Goal: Task Accomplishment & Management: Use online tool/utility

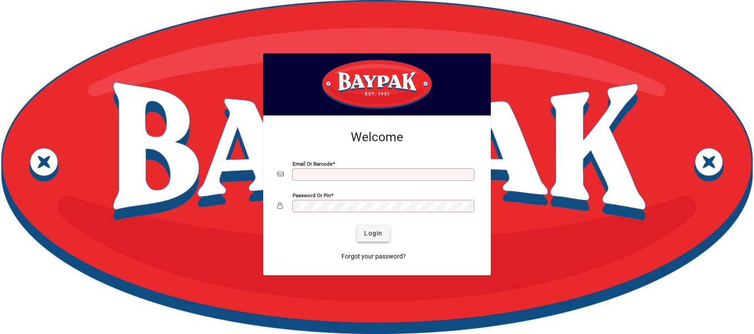
type input "**********"
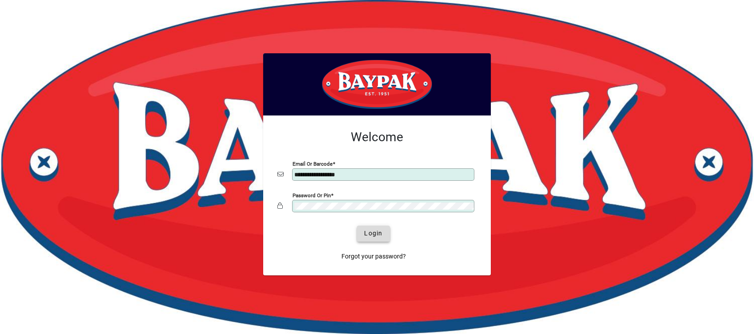
click at [366, 233] on span "Login" at bounding box center [373, 233] width 18 height 9
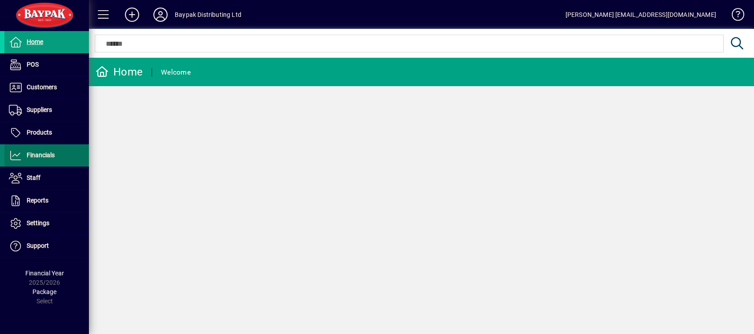
click at [43, 153] on span "Financials" at bounding box center [41, 155] width 28 height 7
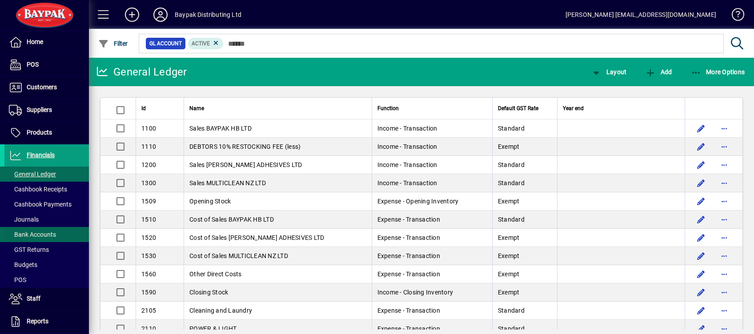
click at [51, 235] on span "Bank Accounts" at bounding box center [32, 234] width 47 height 7
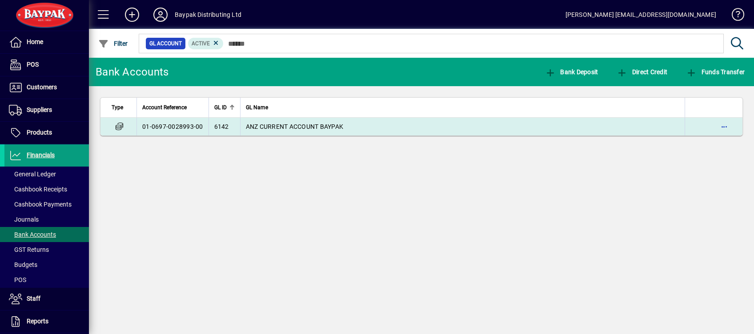
click at [235, 128] on td "6142" at bounding box center [224, 127] width 32 height 18
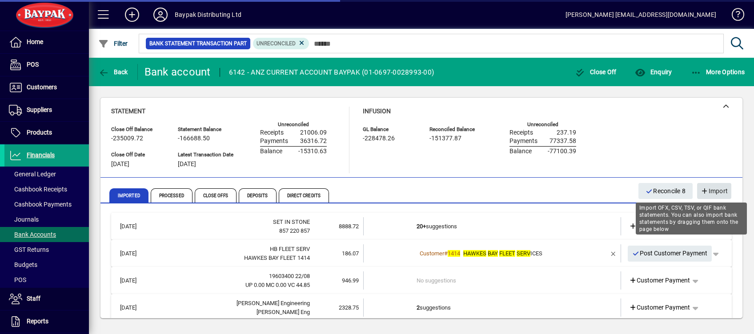
click at [707, 189] on icon "button" at bounding box center [704, 191] width 8 height 6
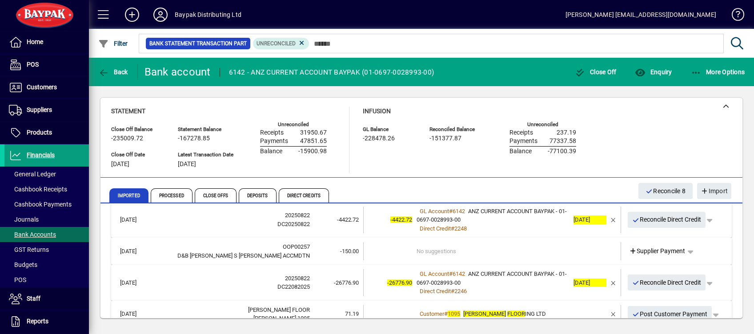
scroll to position [493, 0]
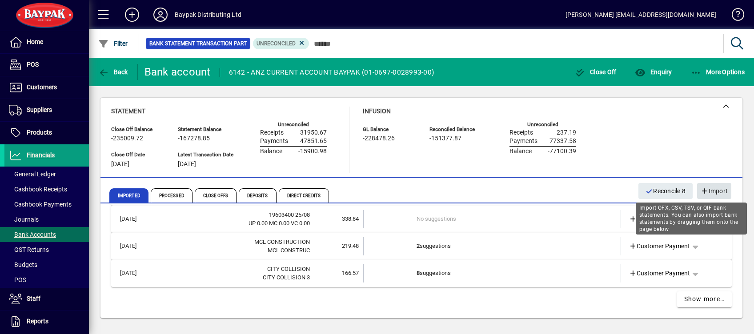
click at [711, 194] on span "Import" at bounding box center [713, 191] width 27 height 15
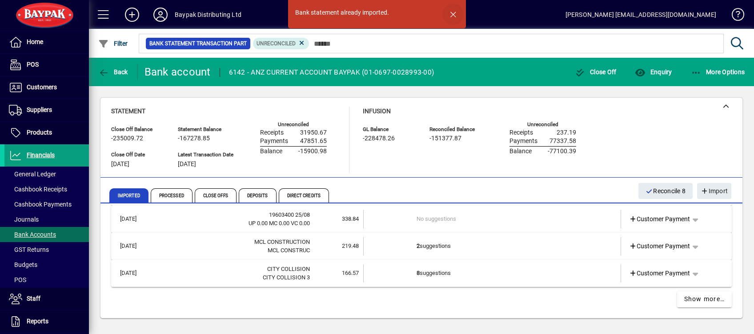
click at [456, 14] on span "button" at bounding box center [452, 14] width 21 height 21
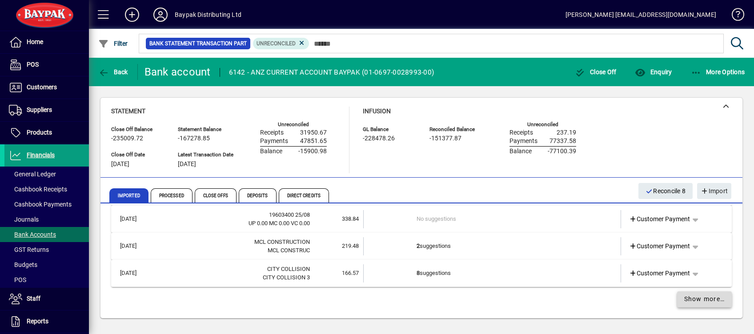
click at [688, 304] on span at bounding box center [704, 299] width 55 height 21
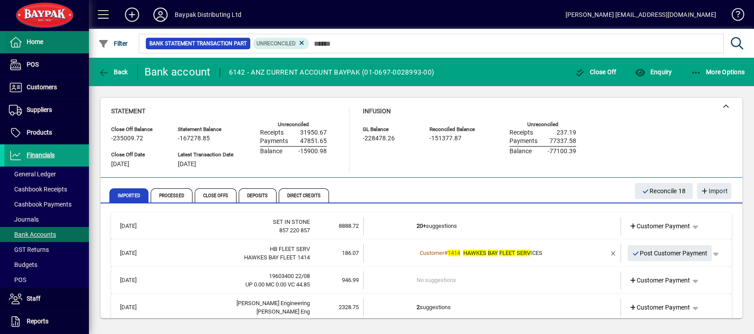
click at [49, 43] on span at bounding box center [46, 42] width 84 height 21
